Goal: Navigation & Orientation: Understand site structure

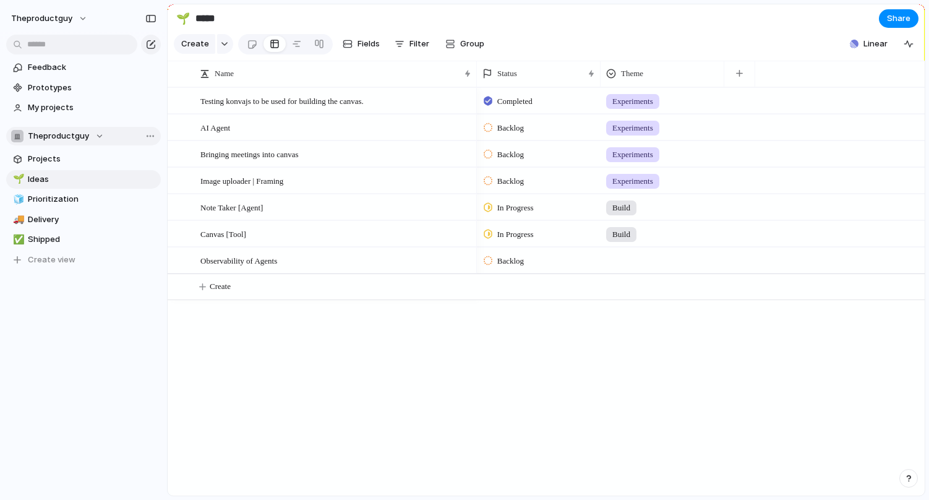
click at [93, 136] on div "Theproductguy" at bounding box center [57, 136] width 93 height 12
click at [111, 157] on span "Projects" at bounding box center [92, 159] width 129 height 12
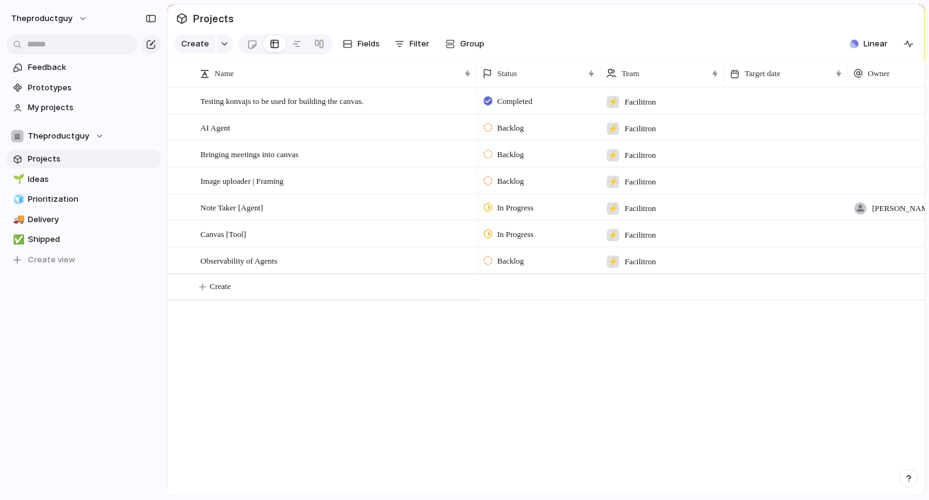
click at [111, 157] on span "Projects" at bounding box center [92, 159] width 129 height 12
click at [101, 174] on span "Ideas" at bounding box center [92, 179] width 129 height 12
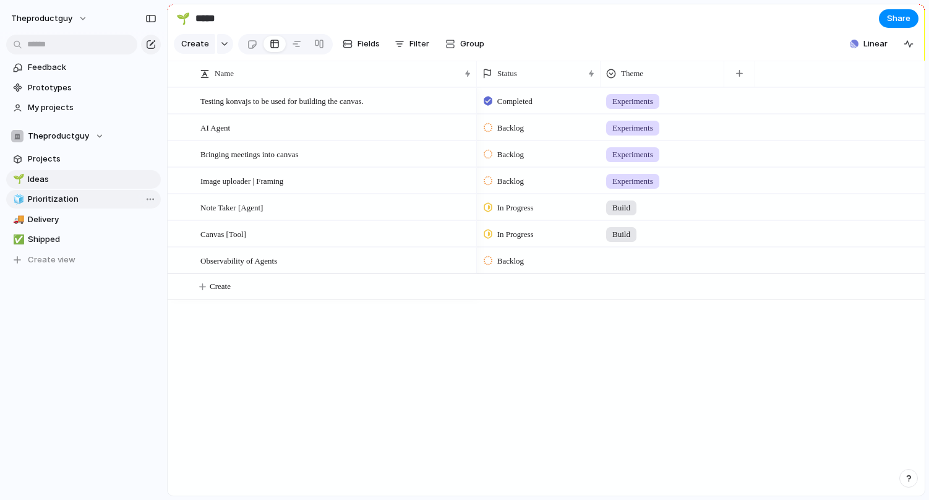
click at [94, 195] on span "Prioritization" at bounding box center [92, 199] width 129 height 12
type input "**********"
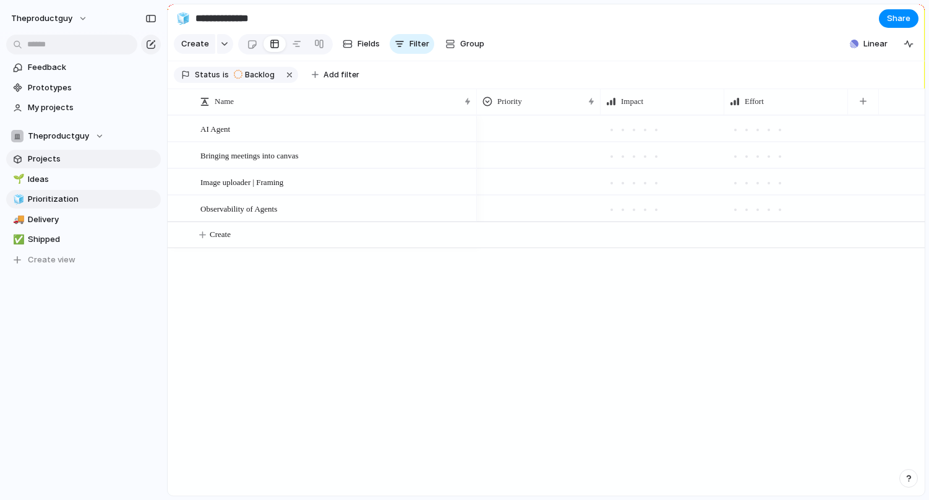
click at [100, 157] on span "Projects" at bounding box center [92, 159] width 129 height 12
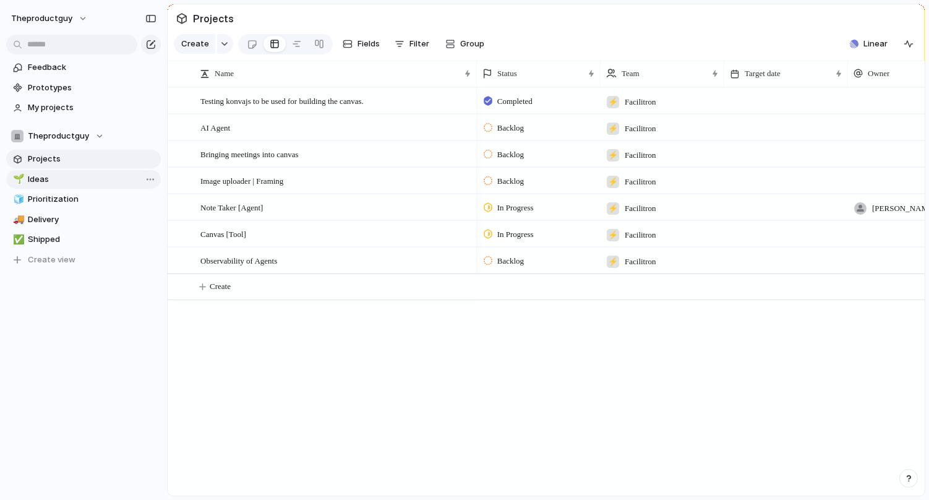
click at [93, 177] on span "Ideas" at bounding box center [92, 179] width 129 height 12
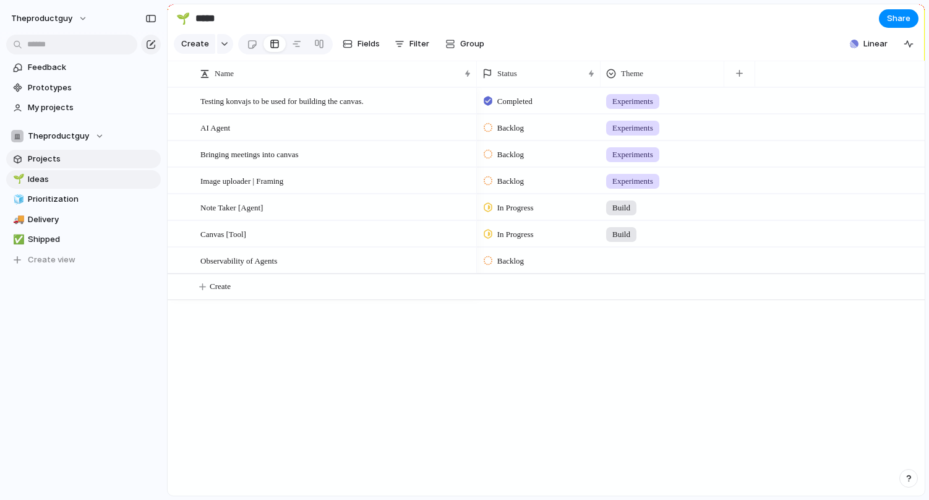
click at [95, 154] on span "Projects" at bounding box center [92, 159] width 129 height 12
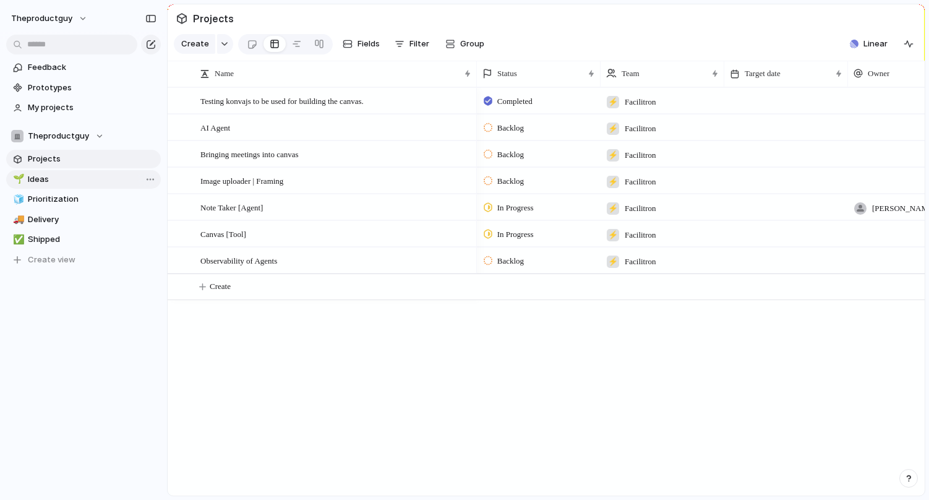
click at [86, 180] on span "Ideas" at bounding box center [92, 179] width 129 height 12
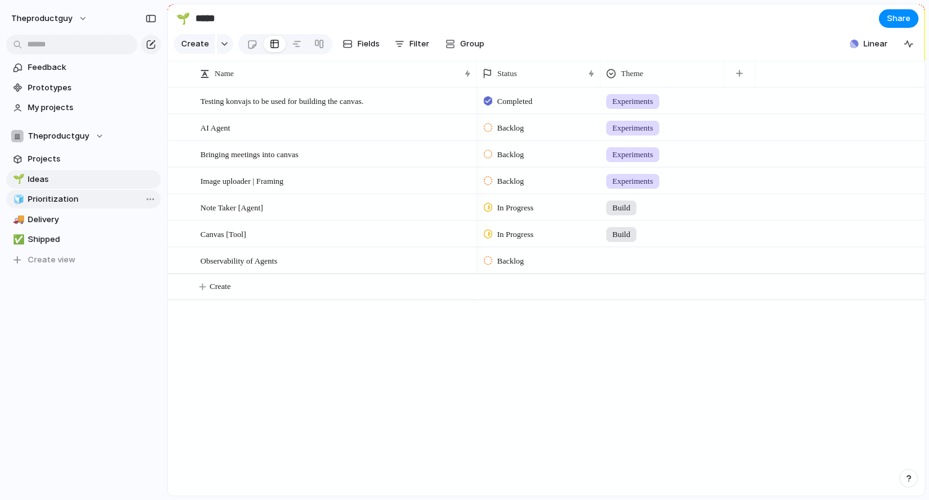
click at [80, 196] on span "Prioritization" at bounding box center [92, 199] width 129 height 12
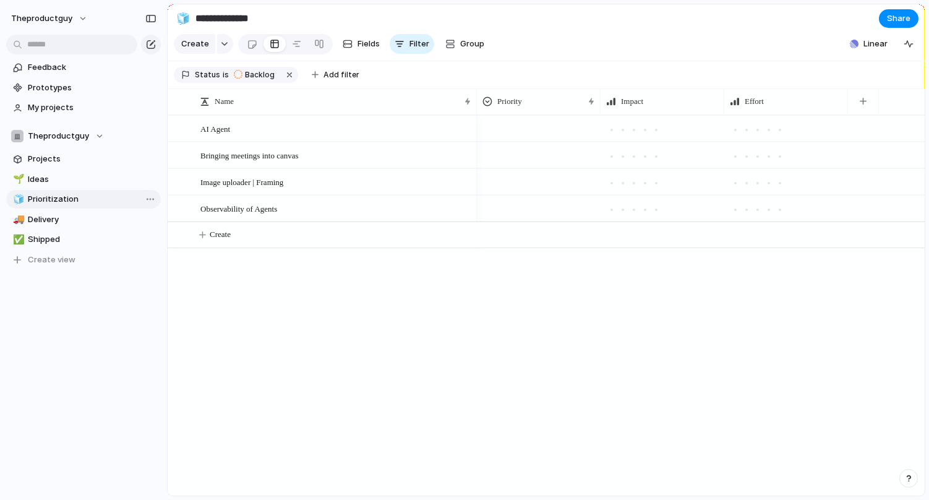
type input "**********"
click at [84, 163] on span "Projects" at bounding box center [92, 159] width 129 height 12
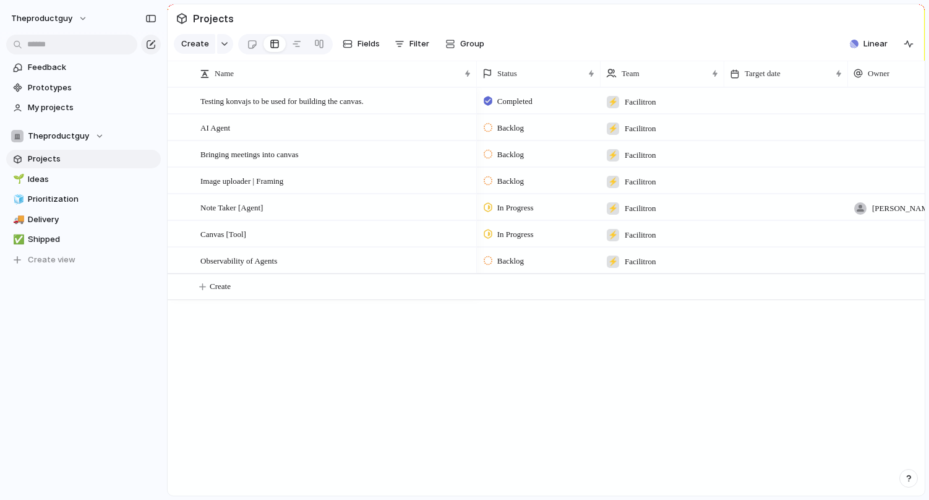
click at [84, 163] on span "Projects" at bounding box center [92, 159] width 129 height 12
click at [79, 179] on span "Ideas" at bounding box center [92, 179] width 129 height 12
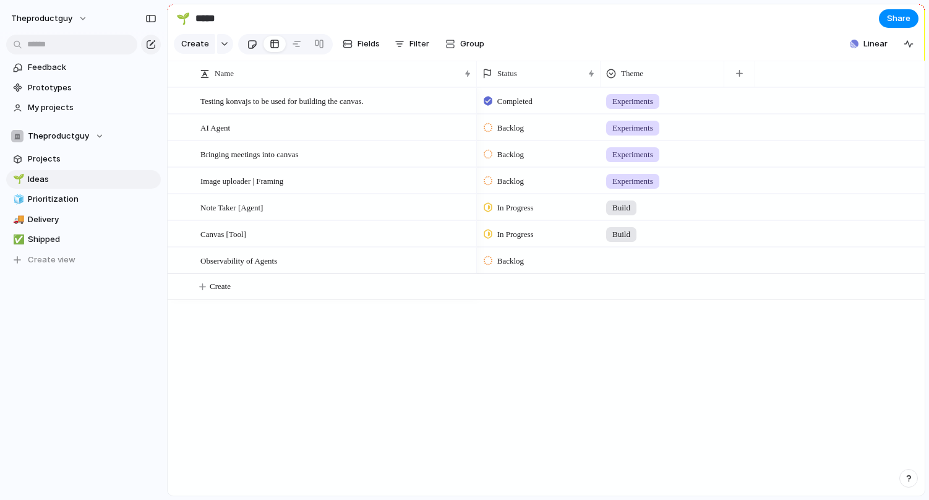
click at [252, 46] on div at bounding box center [252, 44] width 11 height 20
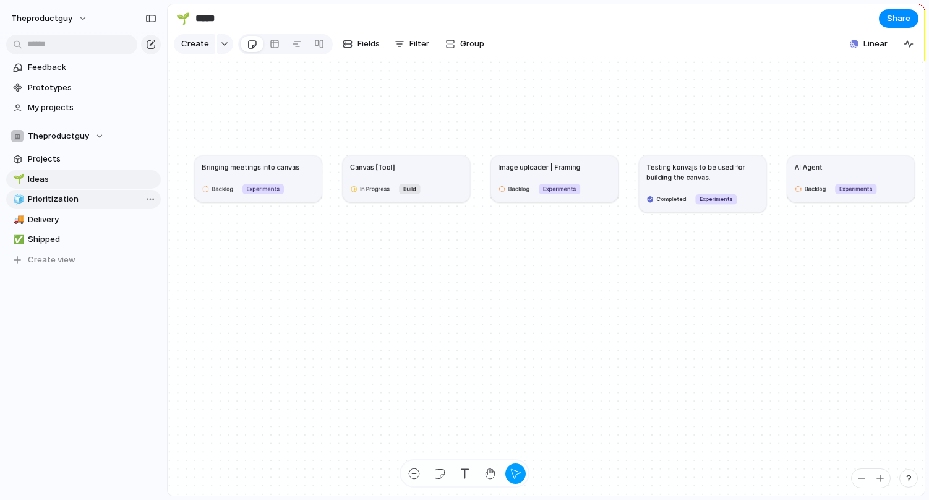
click at [55, 204] on span "Prioritization" at bounding box center [92, 199] width 129 height 12
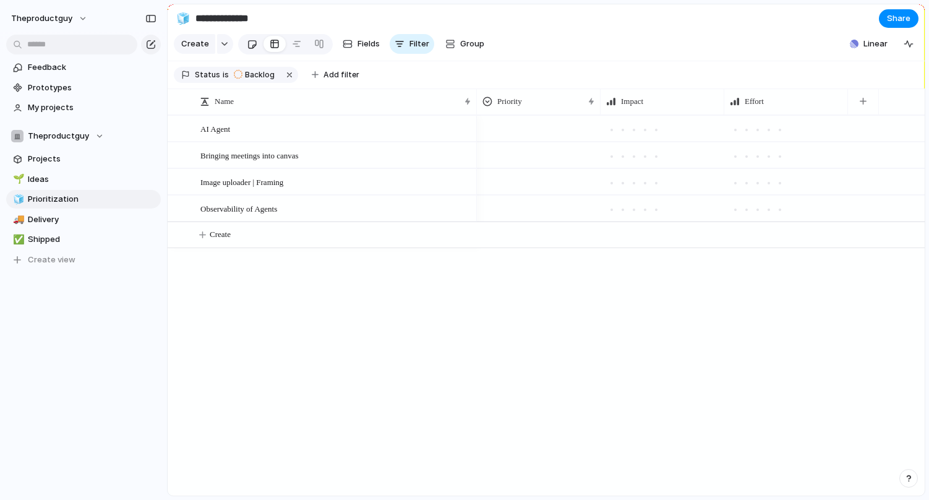
click at [253, 41] on div at bounding box center [252, 44] width 11 height 20
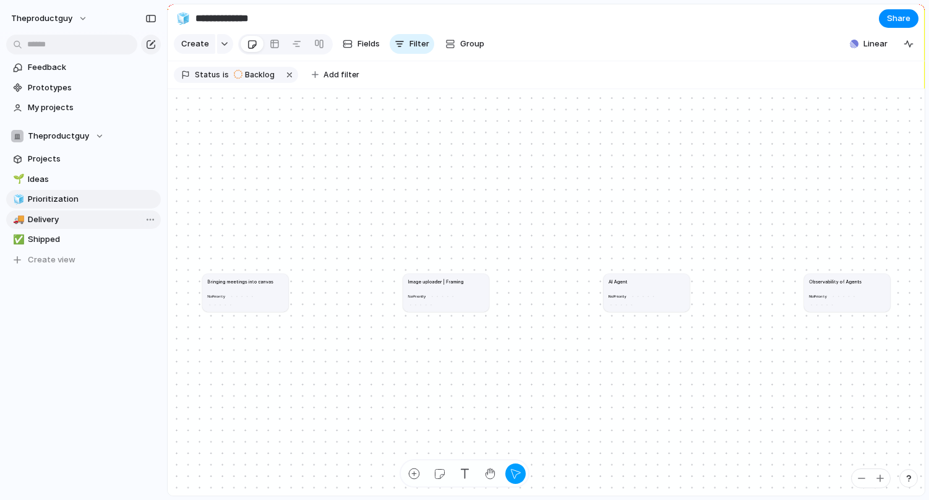
click at [75, 218] on span "Delivery" at bounding box center [92, 219] width 129 height 12
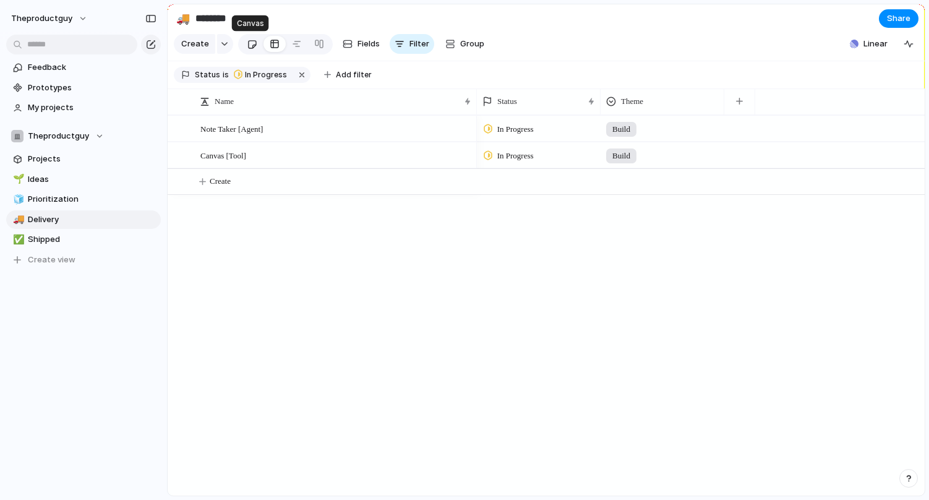
click at [248, 44] on div at bounding box center [252, 44] width 11 height 20
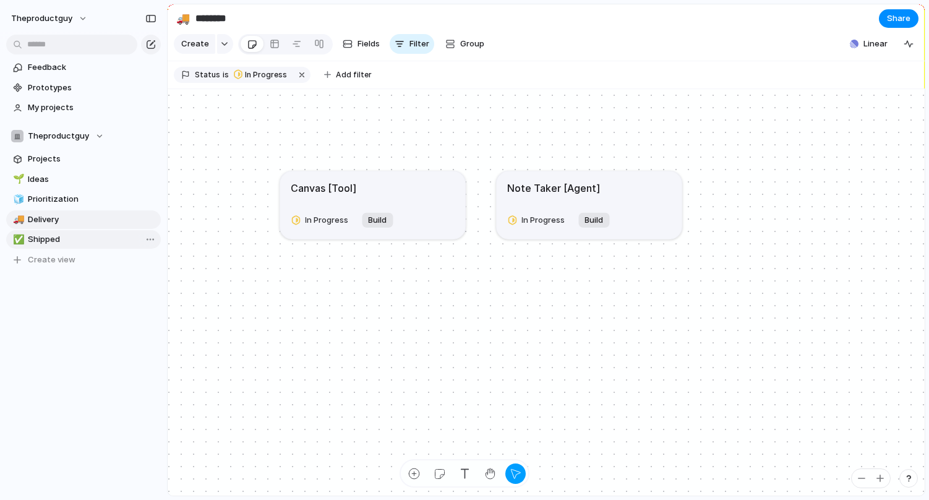
click at [46, 236] on span "Shipped" at bounding box center [92, 239] width 129 height 12
type input "*******"
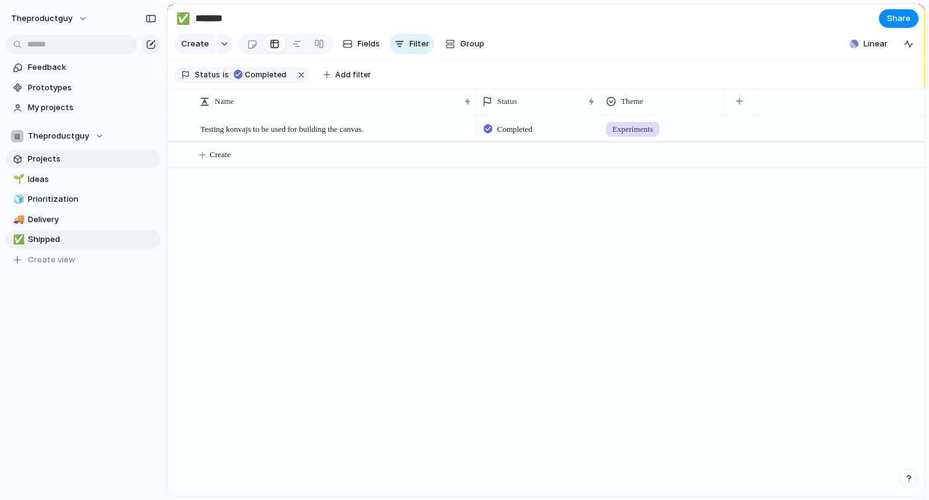
click at [80, 162] on span "Projects" at bounding box center [92, 159] width 129 height 12
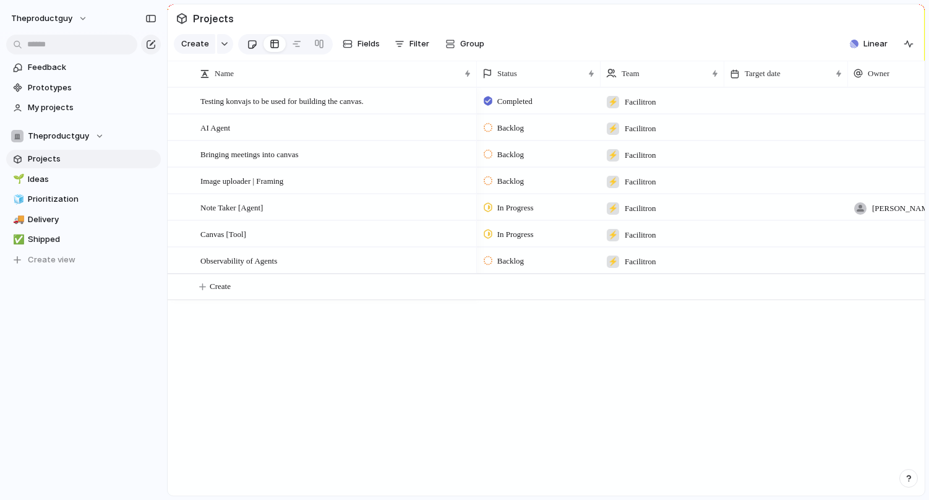
click at [247, 43] on div at bounding box center [252, 44] width 11 height 20
